Goal: Task Accomplishment & Management: Complete application form

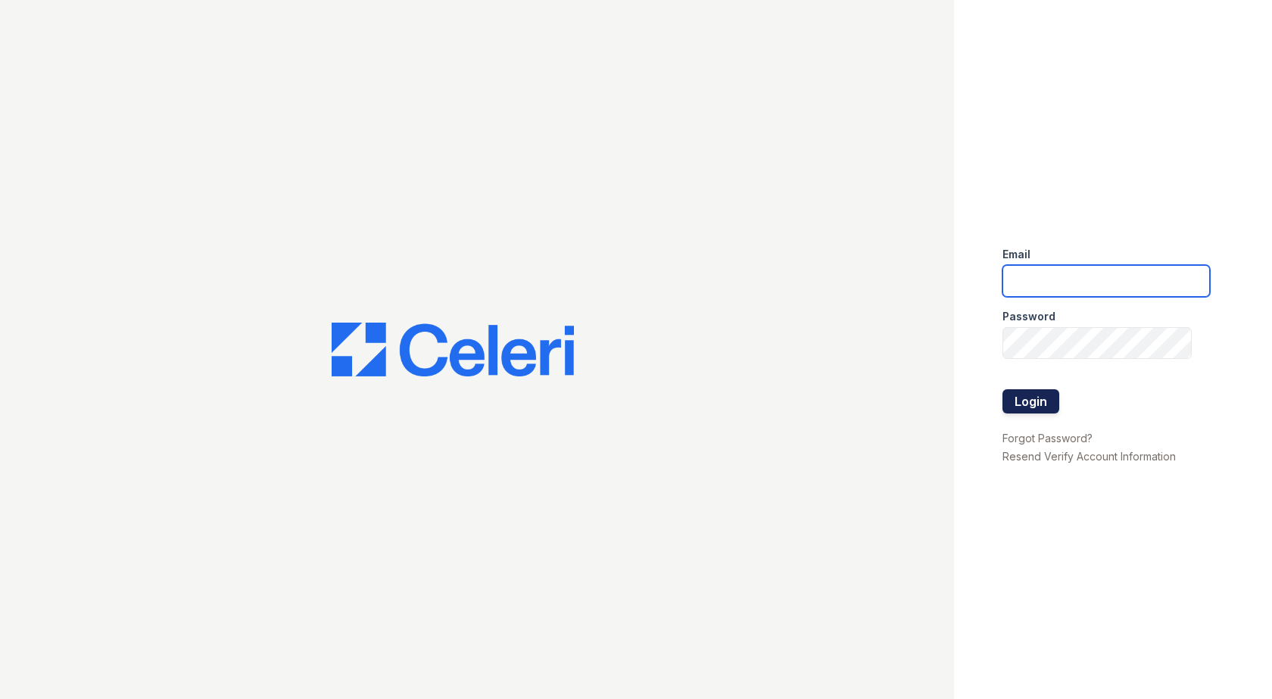
type input "[EMAIL_ADDRESS][DOMAIN_NAME]"
click at [1017, 395] on button "Login" at bounding box center [1030, 401] width 57 height 24
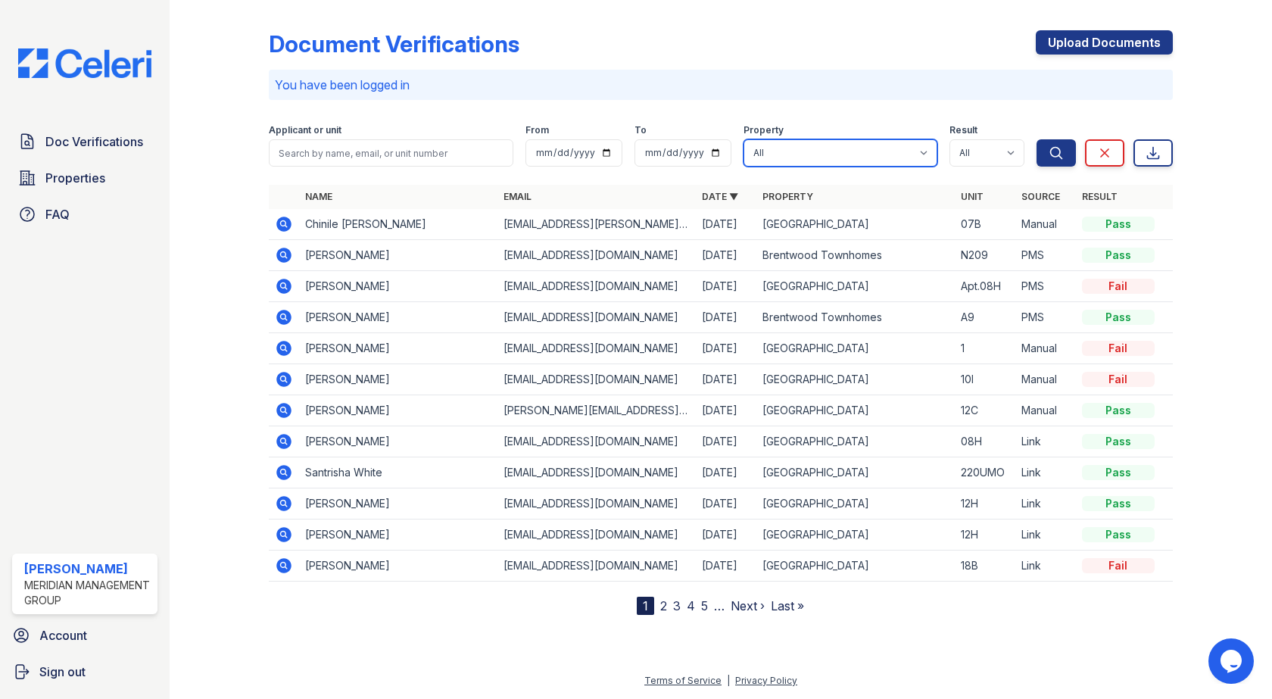
click at [857, 150] on select "All Adams House Brentwood Townhomes Mountain Place" at bounding box center [840, 152] width 194 height 27
select select "2077"
click at [743, 139] on select "All Adams House Brentwood Townhomes Mountain Place" at bounding box center [840, 152] width 194 height 27
click at [1053, 160] on icon "submit" at bounding box center [1055, 152] width 15 height 15
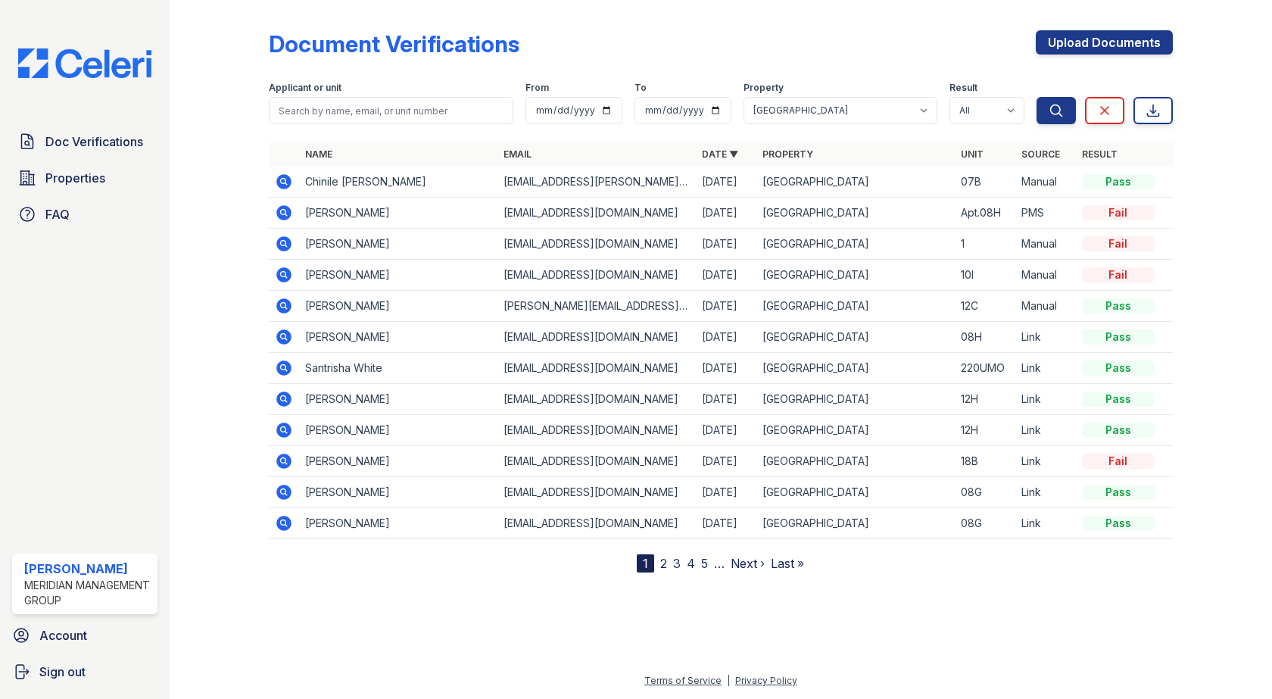
click at [285, 211] on icon at bounding box center [284, 213] width 18 height 18
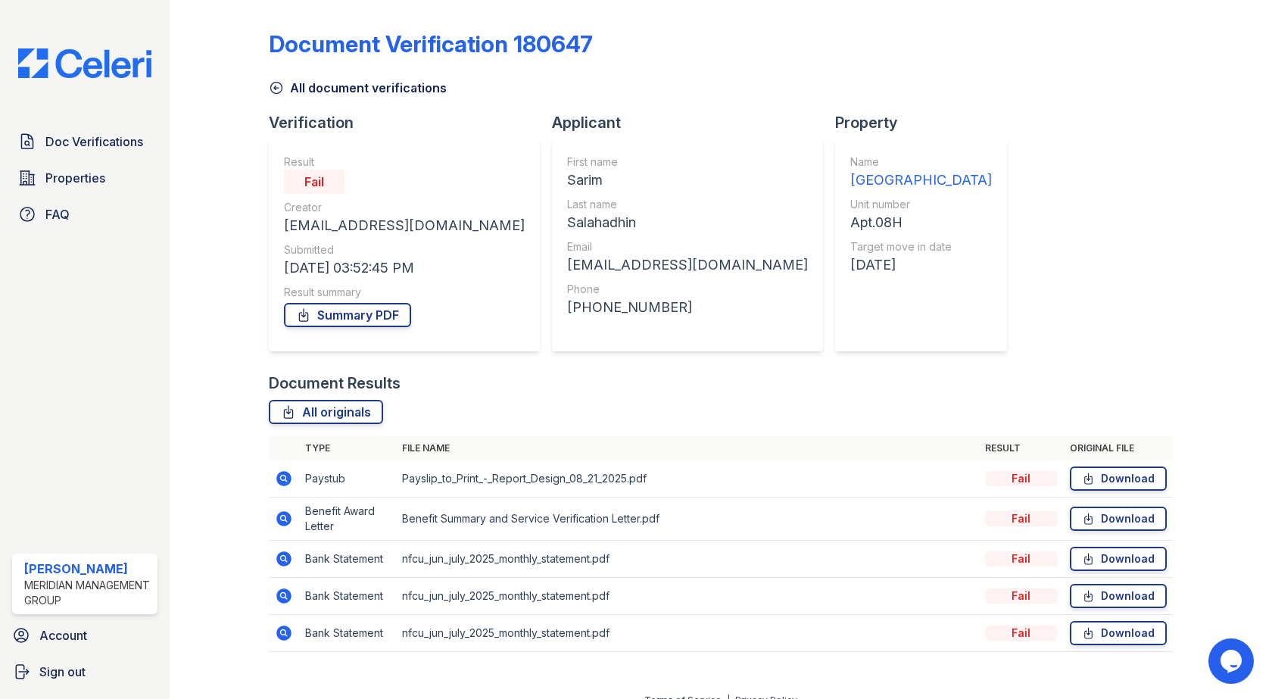
click at [282, 88] on icon at bounding box center [276, 88] width 11 height 11
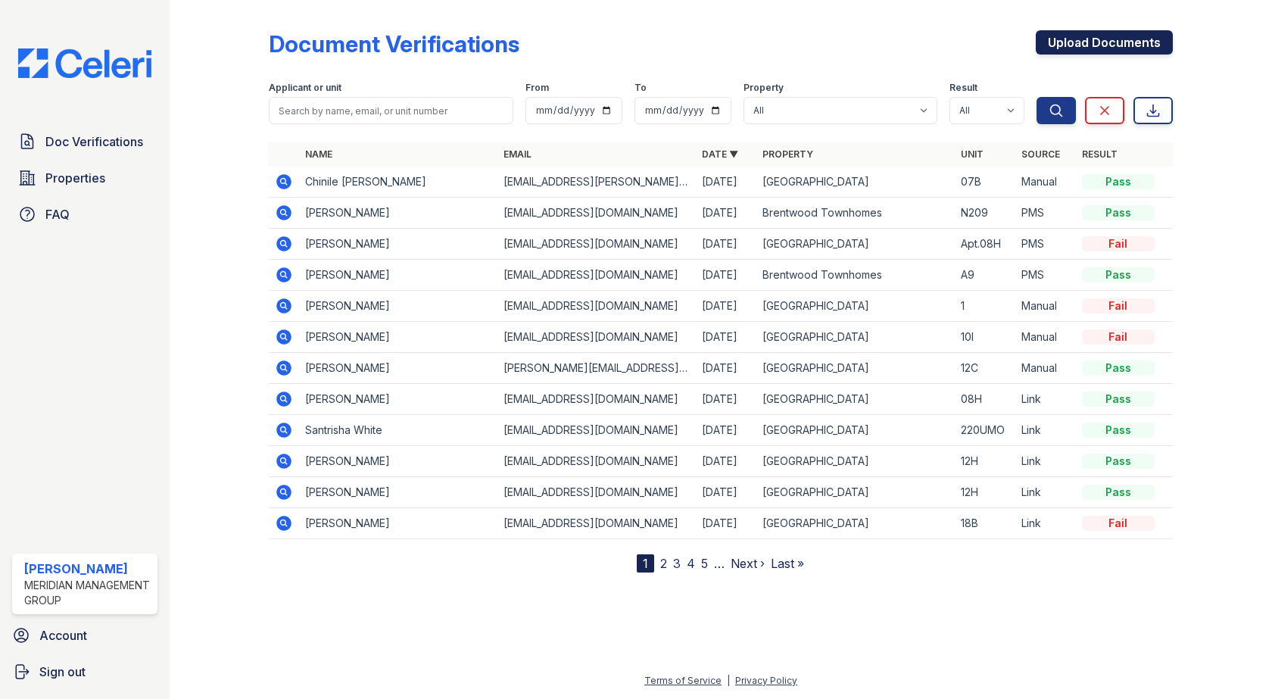
click at [1043, 45] on link "Upload Documents" at bounding box center [1104, 42] width 137 height 24
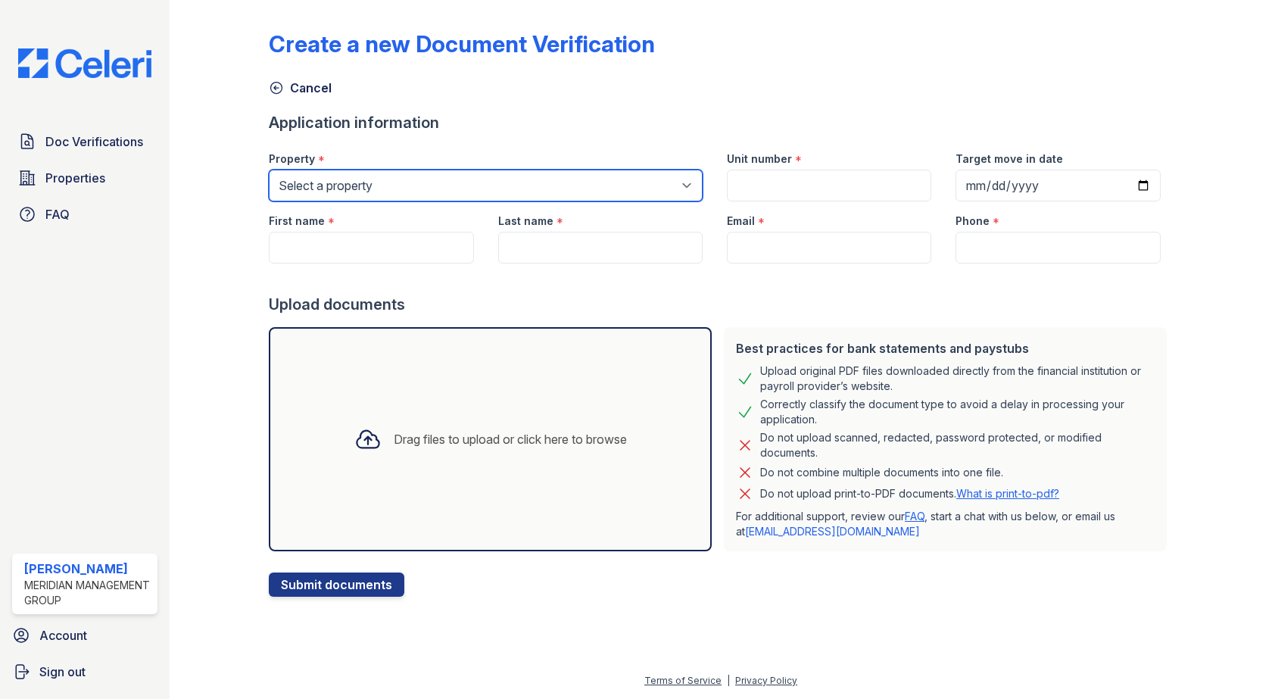
click at [525, 178] on select "Select a property [PERSON_NAME][GEOGRAPHIC_DATA] [GEOGRAPHIC_DATA]" at bounding box center [486, 186] width 434 height 32
select select "2077"
click at [269, 170] on select "Select a property [PERSON_NAME][GEOGRAPHIC_DATA] [GEOGRAPHIC_DATA]" at bounding box center [486, 186] width 434 height 32
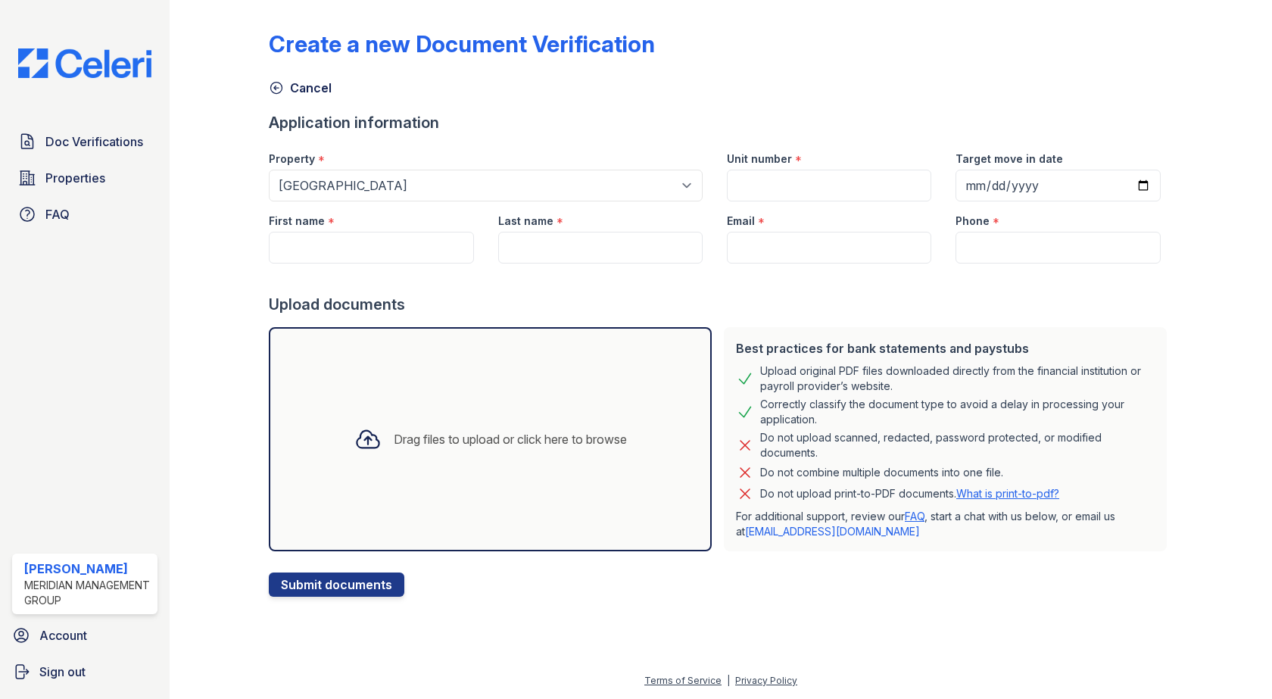
click at [916, 162] on div "Unit number *" at bounding box center [829, 154] width 204 height 30
click at [911, 173] on input "Unit number" at bounding box center [829, 186] width 204 height 32
type input "8g"
click at [976, 182] on input "Target move in date" at bounding box center [1057, 186] width 204 height 32
click at [1134, 187] on input "Target move in date" at bounding box center [1057, 186] width 204 height 32
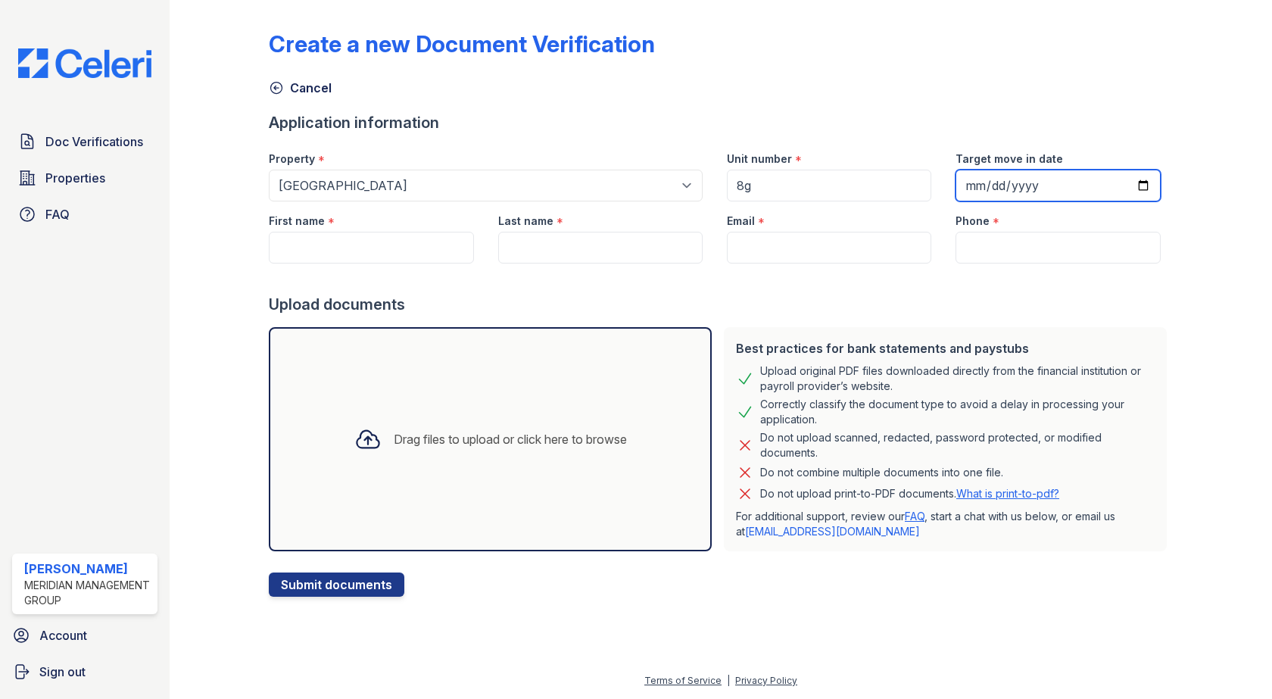
type input "[DATE]"
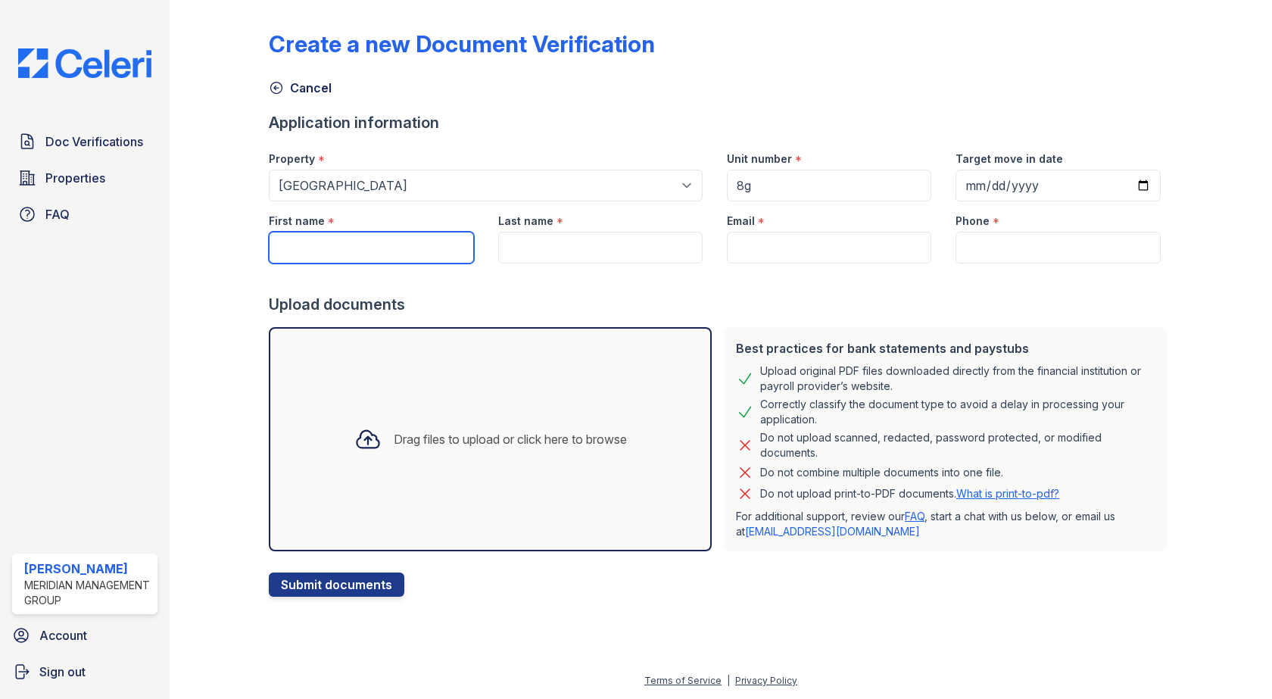
click at [423, 256] on input "First name" at bounding box center [371, 248] width 204 height 32
type input "[PERSON_NAME]"
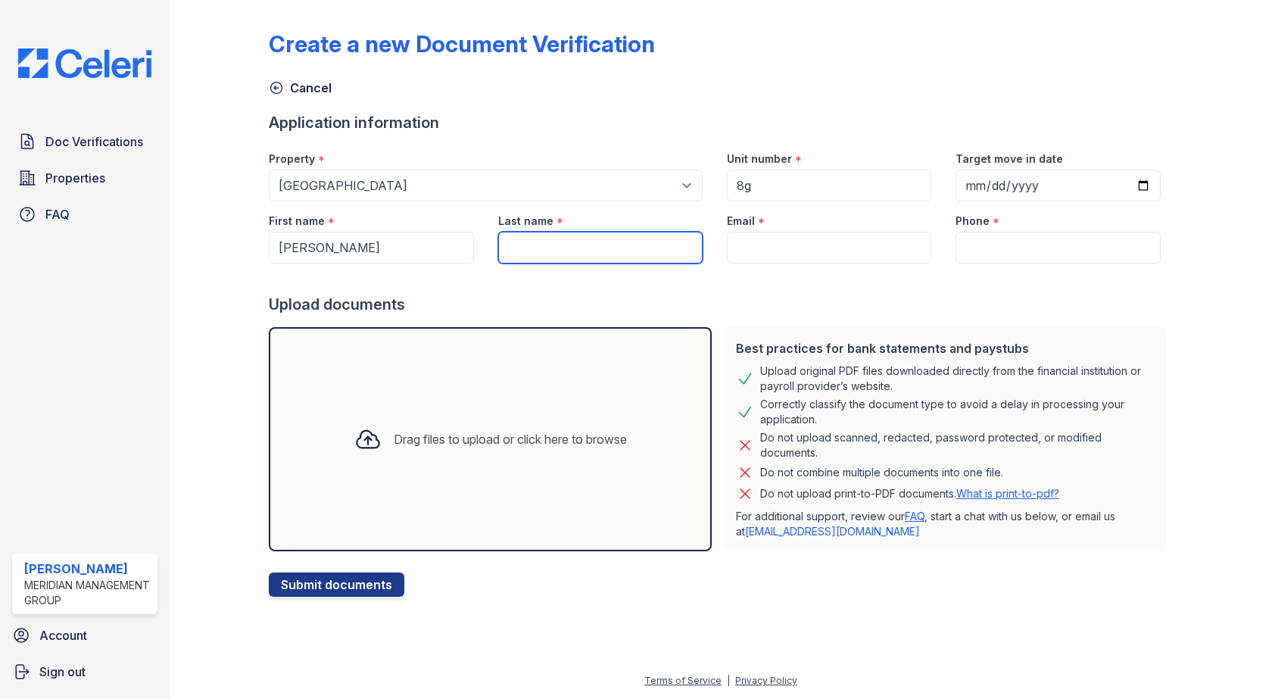
click at [523, 249] on input "Last name" at bounding box center [600, 248] width 204 height 32
type input "[PERSON_NAME]"
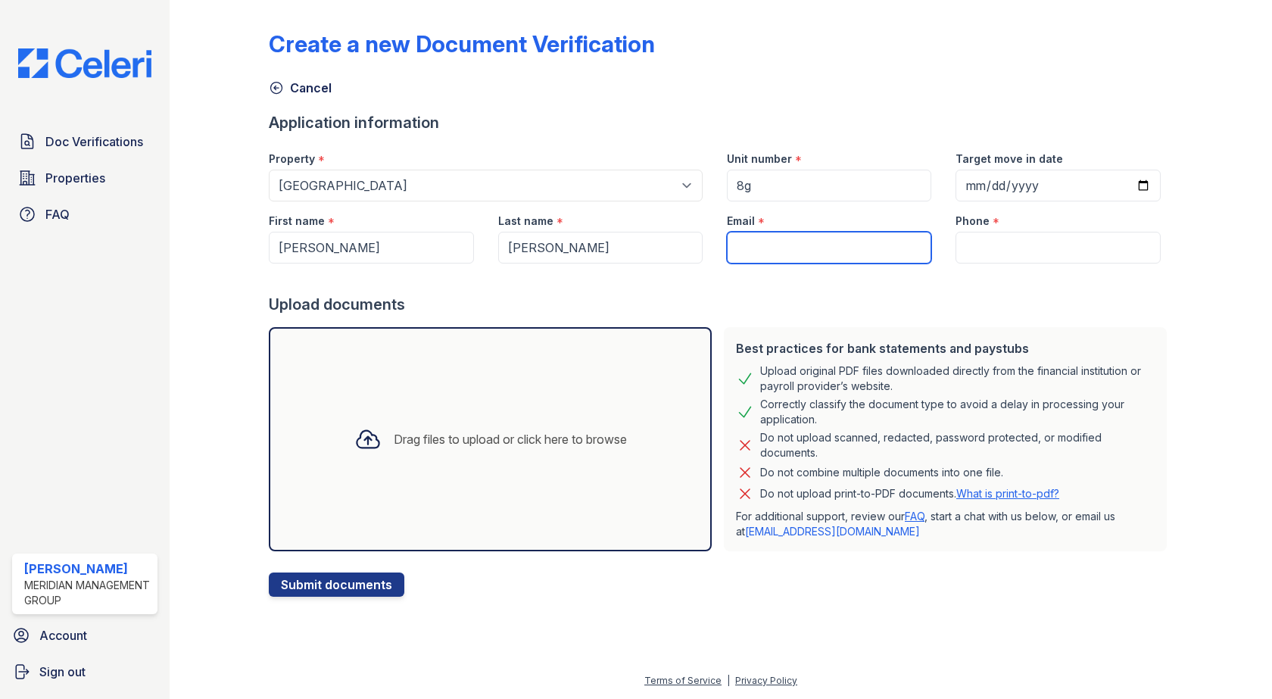
click at [834, 242] on input "Email" at bounding box center [829, 248] width 204 height 32
click at [813, 248] on input "Email" at bounding box center [829, 248] width 204 height 32
paste input "[EMAIL_ADDRESS][DOMAIN_NAME]"
type input "[EMAIL_ADDRESS][DOMAIN_NAME]"
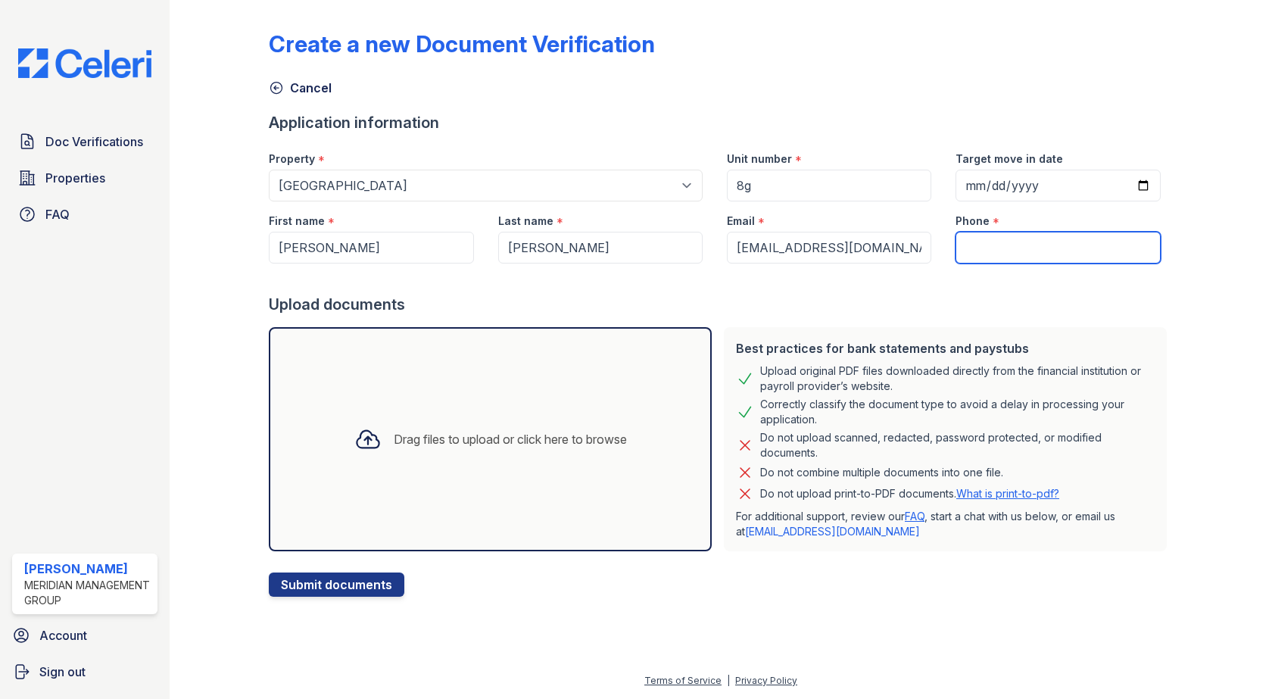
click at [1086, 254] on input "Phone" at bounding box center [1057, 248] width 204 height 32
paste input "404) 457-3282"
type input "404) 457-3282"
click at [415, 455] on div "Drag files to upload or click here to browse" at bounding box center [490, 438] width 297 height 51
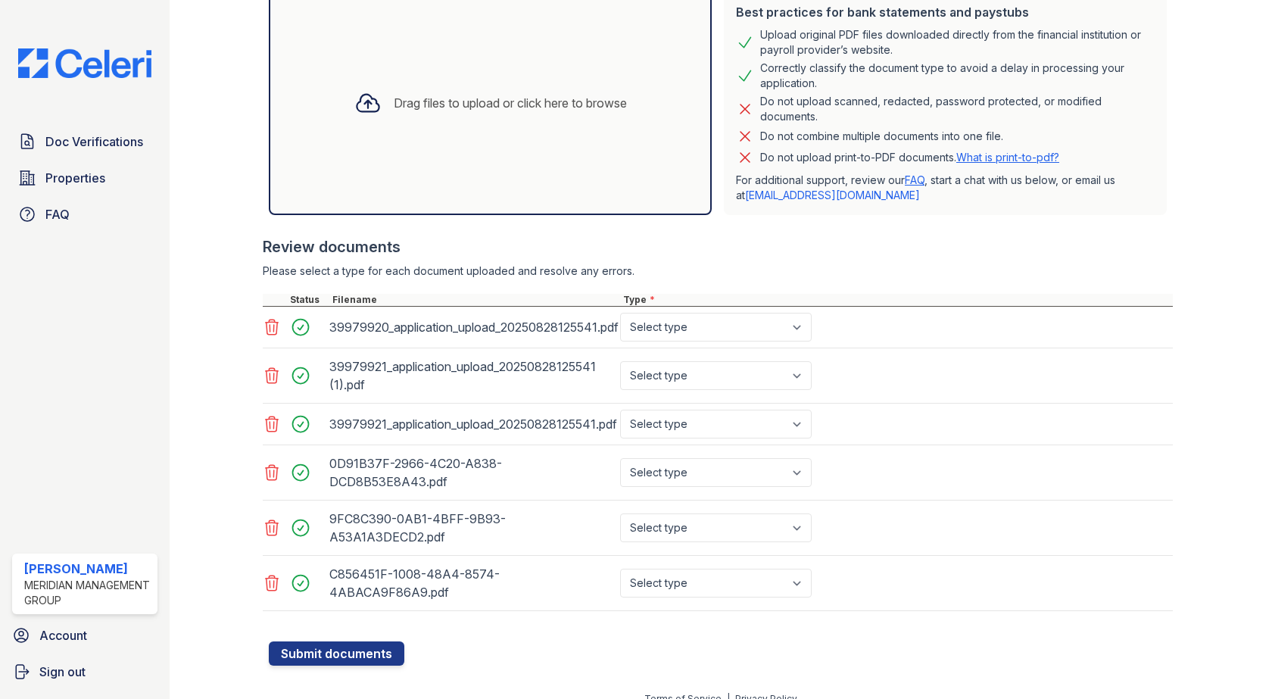
scroll to position [354, 0]
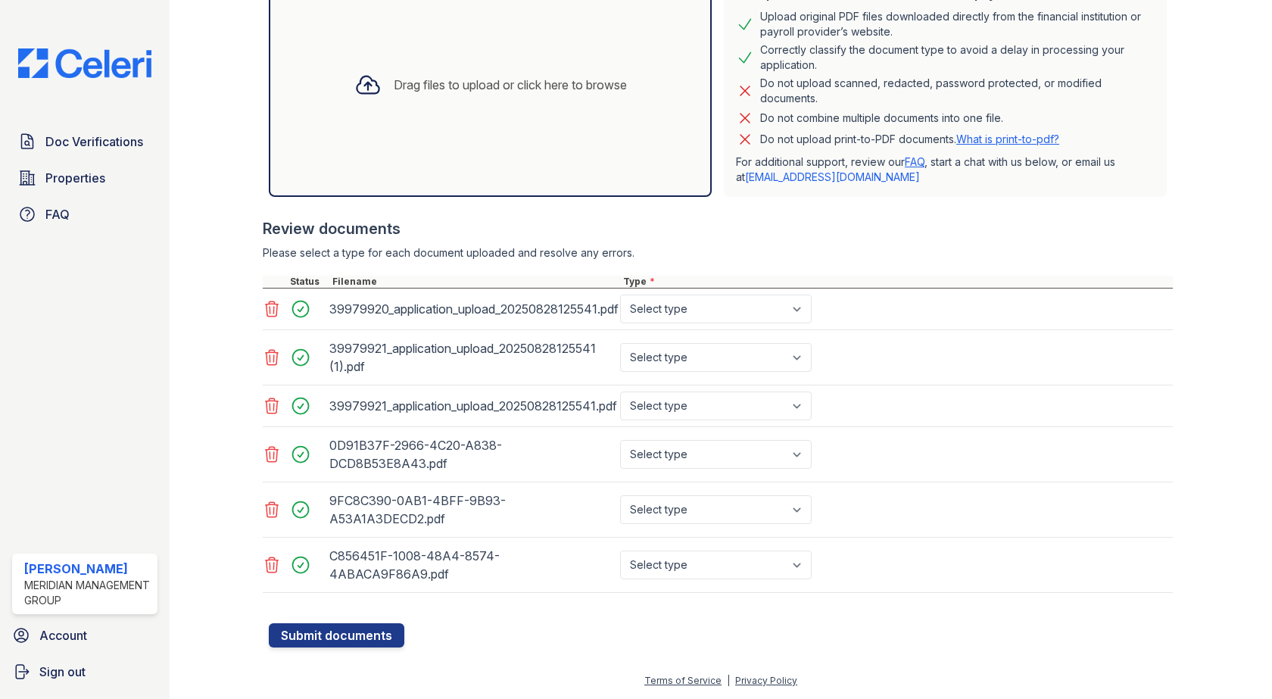
click at [278, 407] on icon at bounding box center [272, 406] width 18 height 18
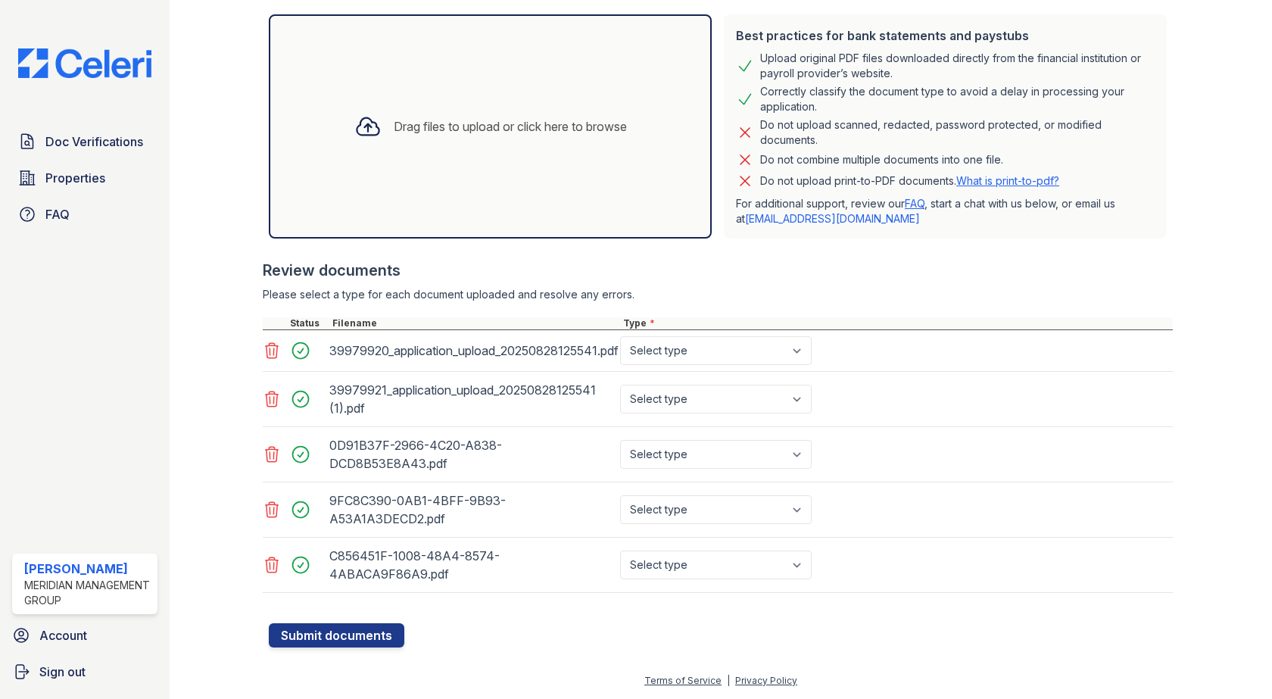
scroll to position [313, 0]
click at [730, 461] on select "Select type Paystub Bank Statement Offer Letter Tax Documents Benefit Award Let…" at bounding box center [716, 454] width 192 height 29
select select "bank_statement"
click at [620, 440] on select "Select type Paystub Bank Statement Offer Letter Tax Documents Benefit Award Let…" at bounding box center [716, 454] width 192 height 29
click at [727, 498] on select "Select type Paystub Bank Statement Offer Letter Tax Documents Benefit Award Let…" at bounding box center [716, 509] width 192 height 29
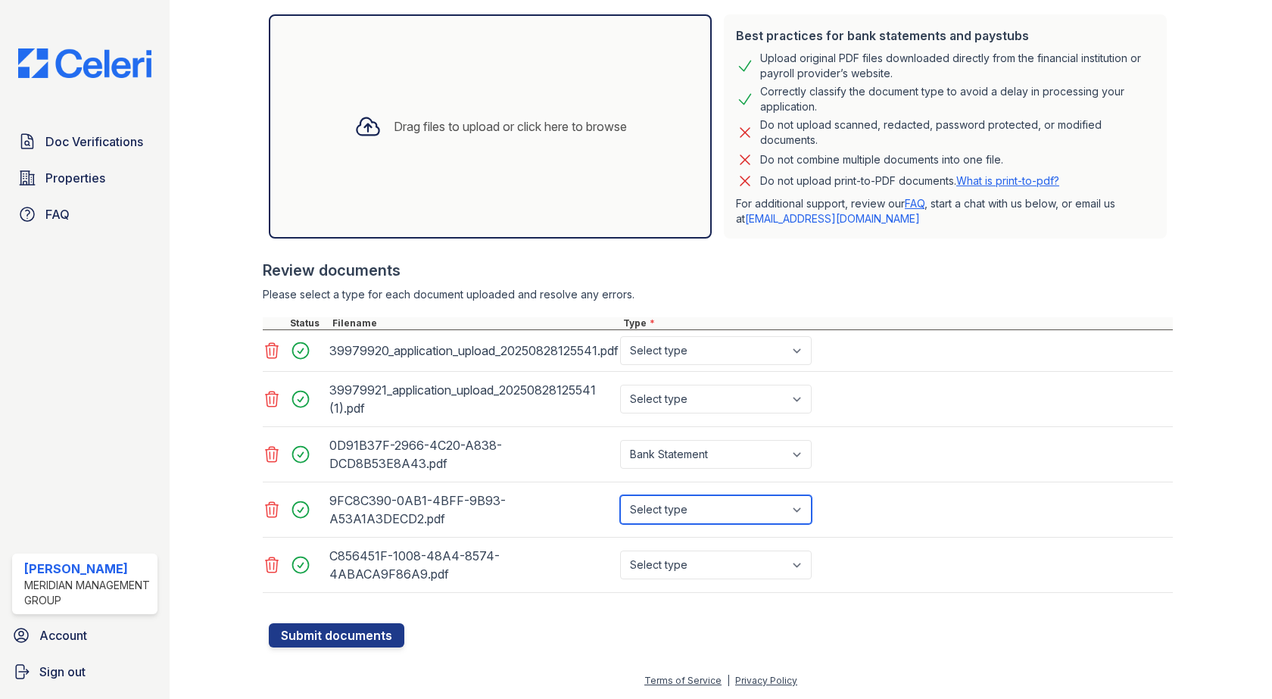
select select "bank_statement"
click at [620, 495] on select "Select type Paystub Bank Statement Offer Letter Tax Documents Benefit Award Let…" at bounding box center [716, 509] width 192 height 29
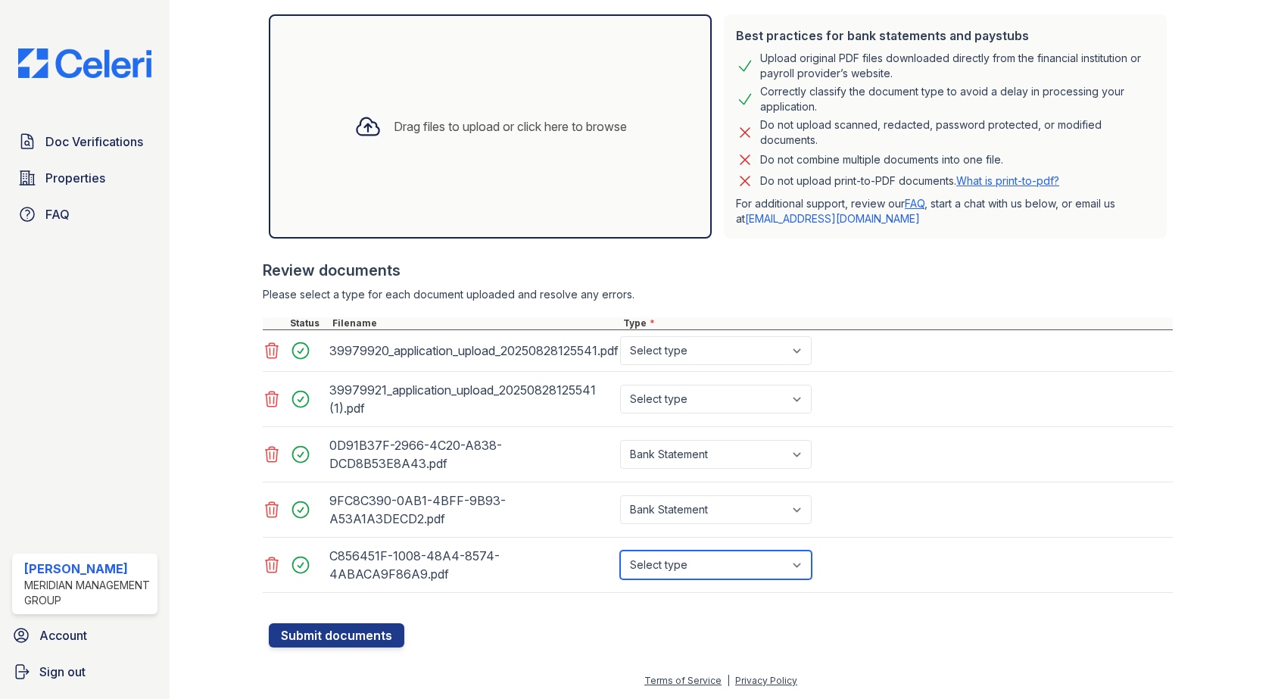
click at [717, 567] on select "Select type Paystub Bank Statement Offer Letter Tax Documents Benefit Award Let…" at bounding box center [716, 564] width 192 height 29
select select "bank_statement"
click at [620, 550] on select "Select type Paystub Bank Statement Offer Letter Tax Documents Benefit Award Let…" at bounding box center [716, 564] width 192 height 29
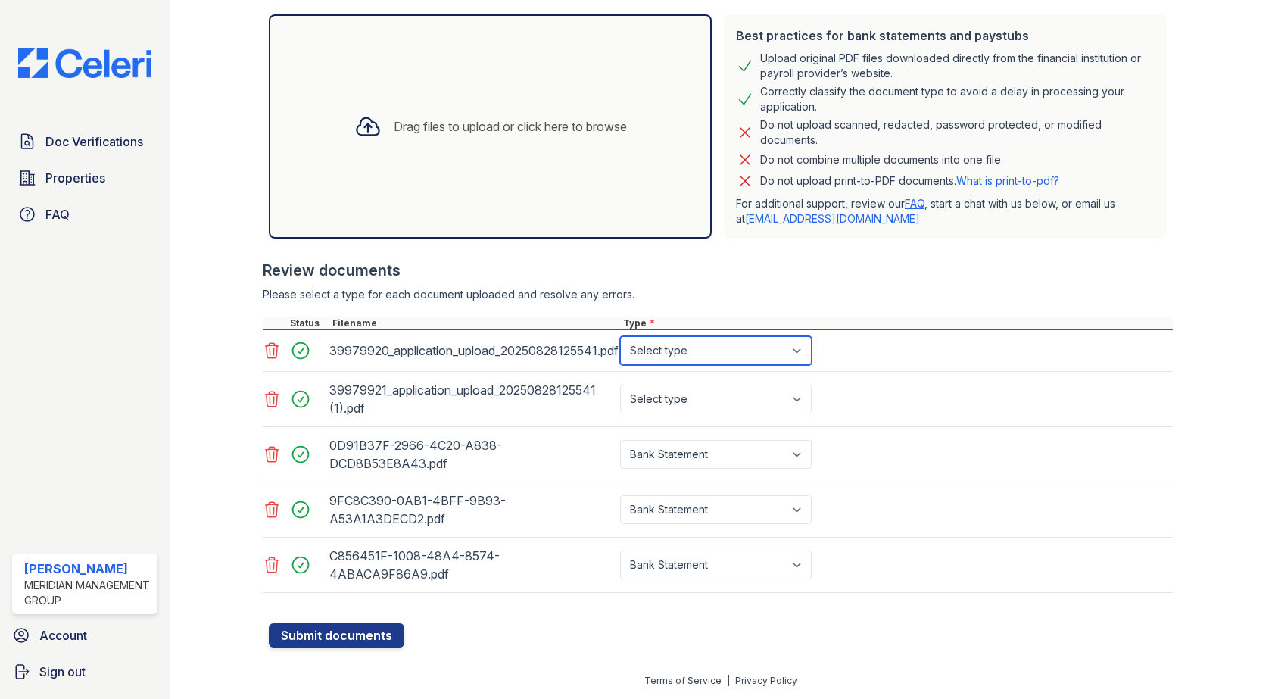
click at [743, 347] on select "Select type Paystub Bank Statement Offer Letter Tax Documents Benefit Award Let…" at bounding box center [716, 350] width 192 height 29
select select "paystub"
click at [620, 336] on select "Select type Paystub Bank Statement Offer Letter Tax Documents Benefit Award Let…" at bounding box center [716, 350] width 192 height 29
click at [731, 379] on div "Select type Paystub Bank Statement Offer Letter Tax Documents Benefit Award Let…" at bounding box center [717, 399] width 201 height 42
click at [732, 392] on select "Select type Paystub Bank Statement Offer Letter Tax Documents Benefit Award Let…" at bounding box center [716, 399] width 192 height 29
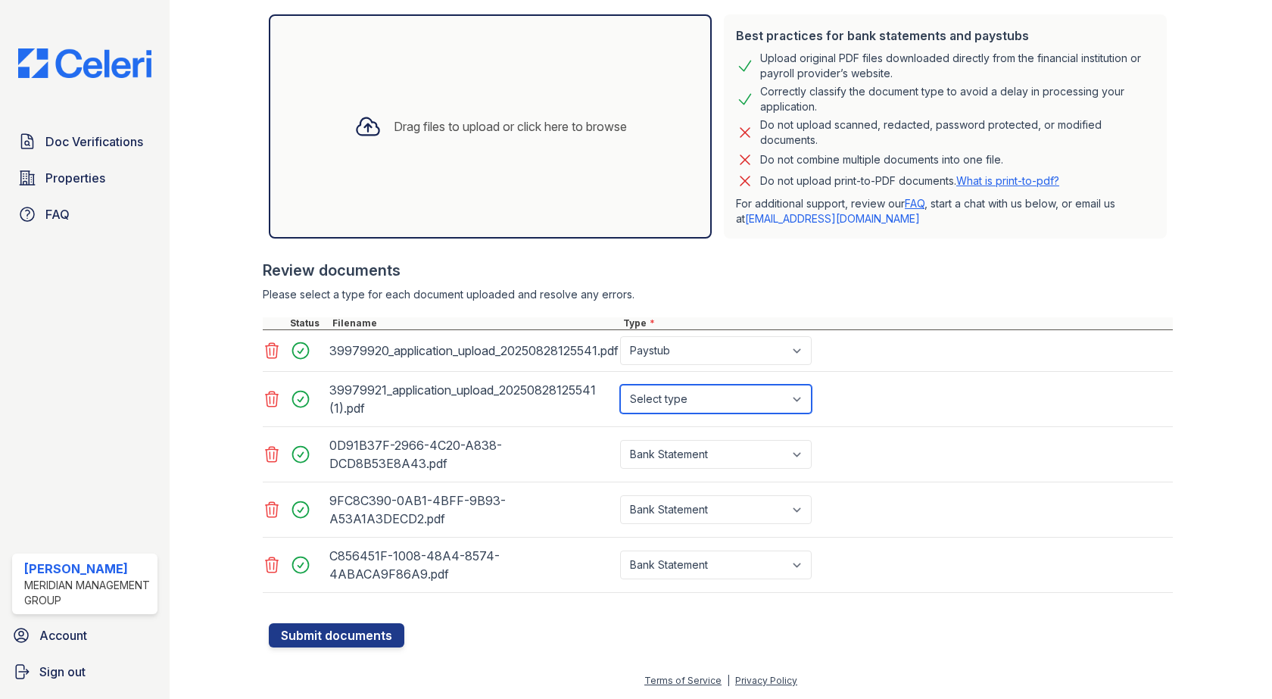
select select "paystub"
click at [620, 385] on select "Select type Paystub Bank Statement Offer Letter Tax Documents Benefit Award Let…" at bounding box center [716, 399] width 192 height 29
click at [286, 636] on button "Submit documents" at bounding box center [337, 635] width 136 height 24
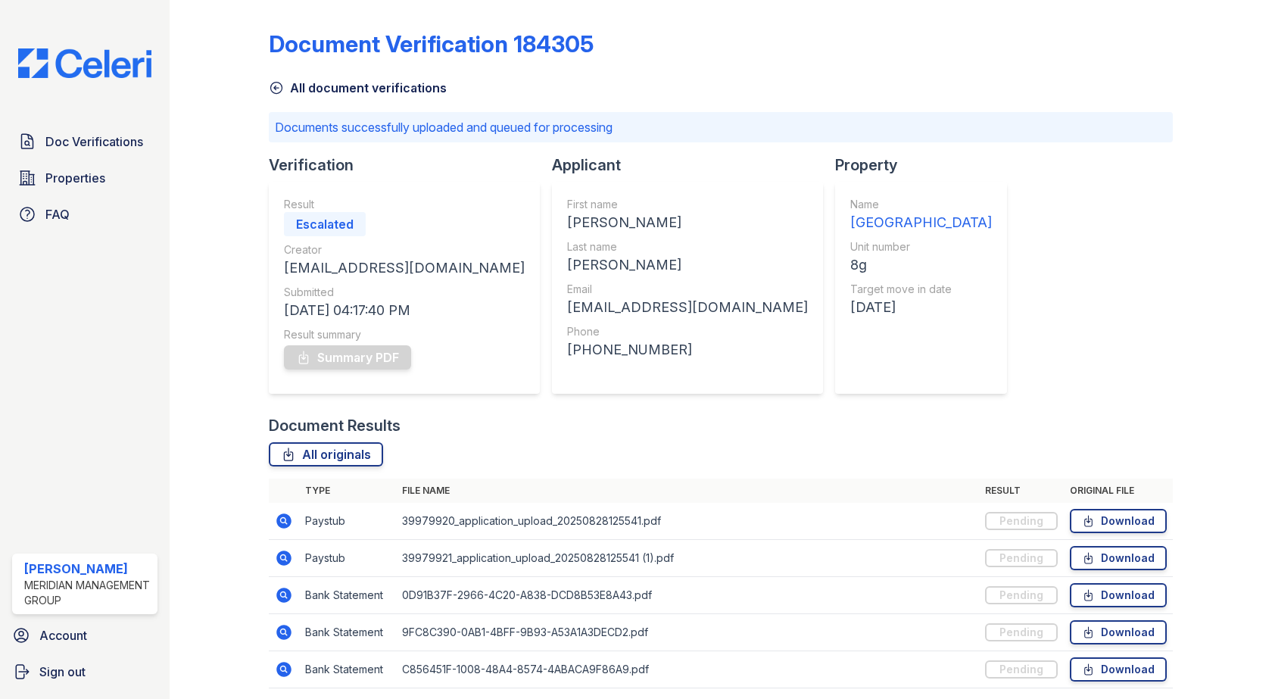
click at [276, 83] on icon at bounding box center [276, 88] width 11 height 11
